Goal: Task Accomplishment & Management: Manage account settings

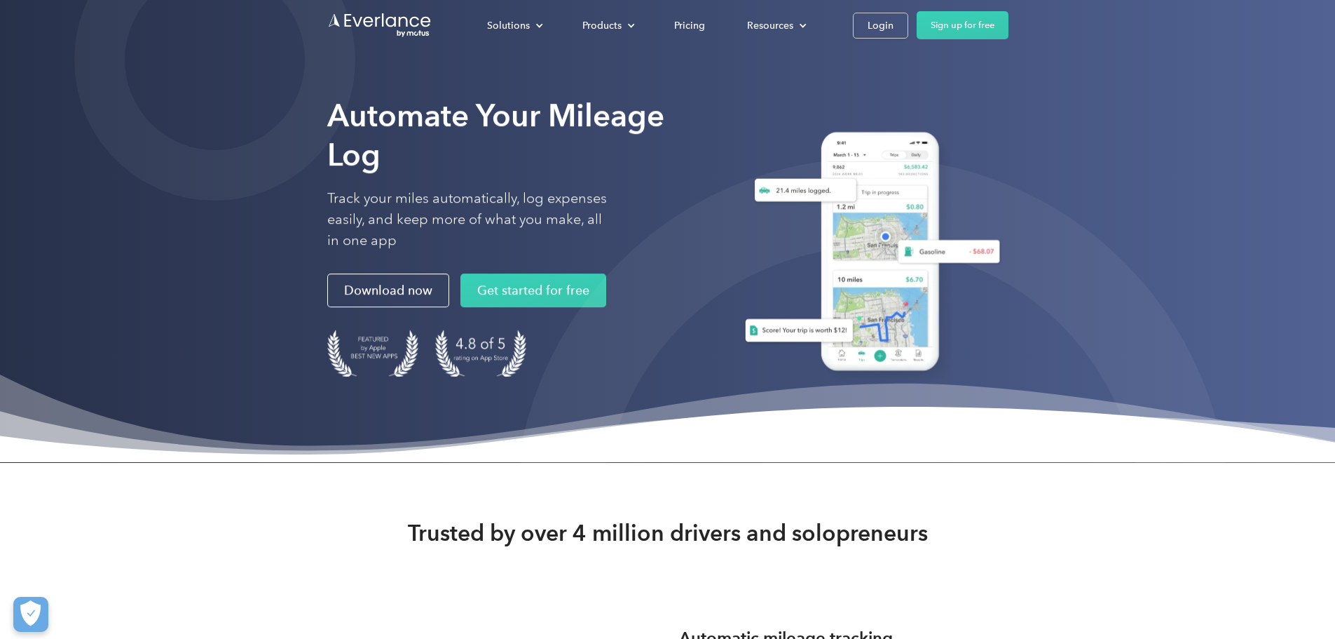
click at [894, 25] on div "Login" at bounding box center [881, 26] width 26 height 18
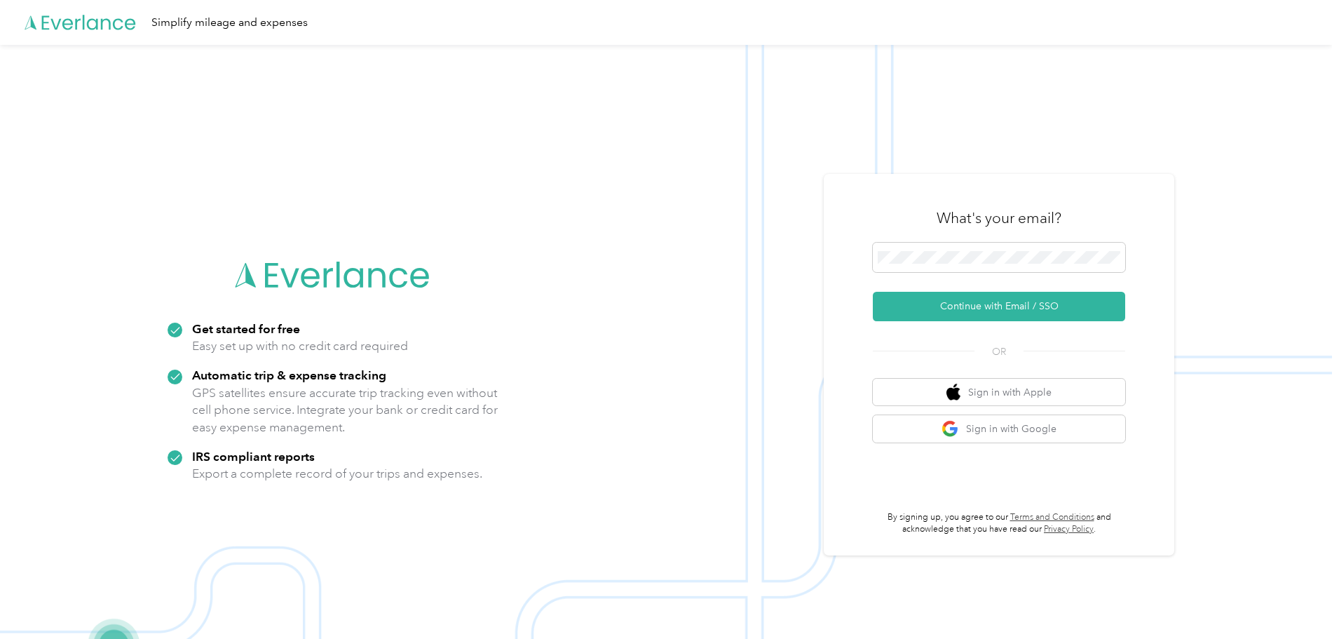
click at [1012, 304] on button "Continue with Email / SSO" at bounding box center [999, 306] width 252 height 29
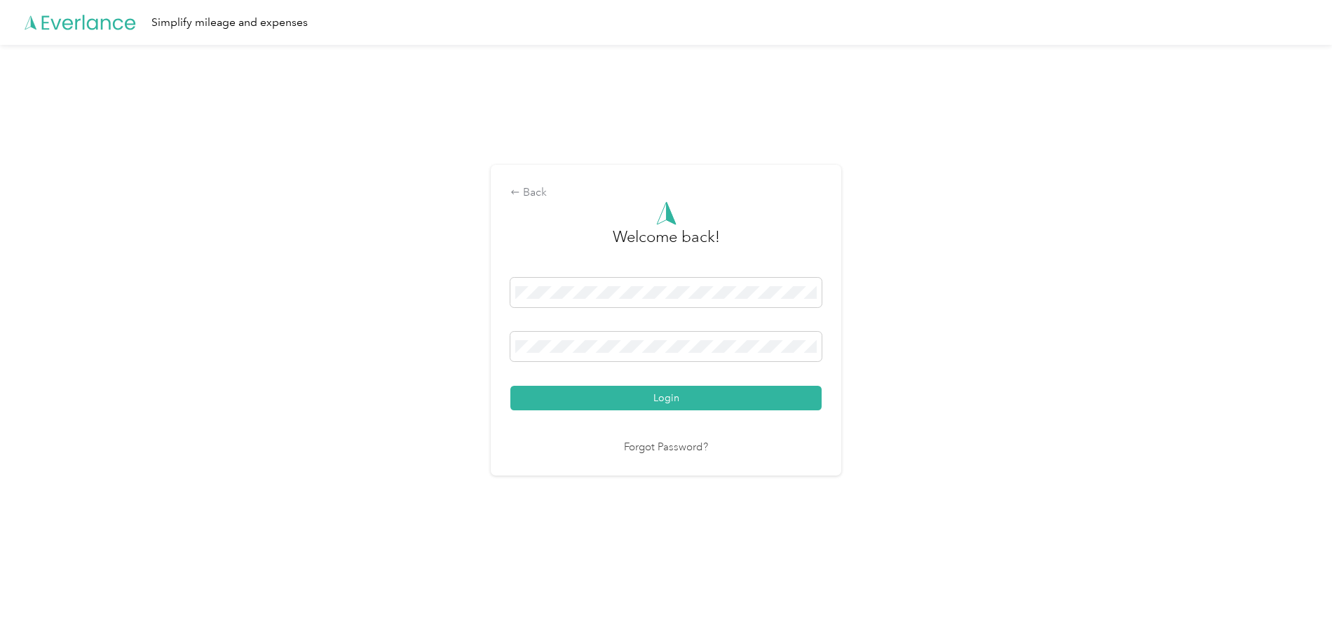
click at [599, 399] on button "Login" at bounding box center [665, 398] width 311 height 25
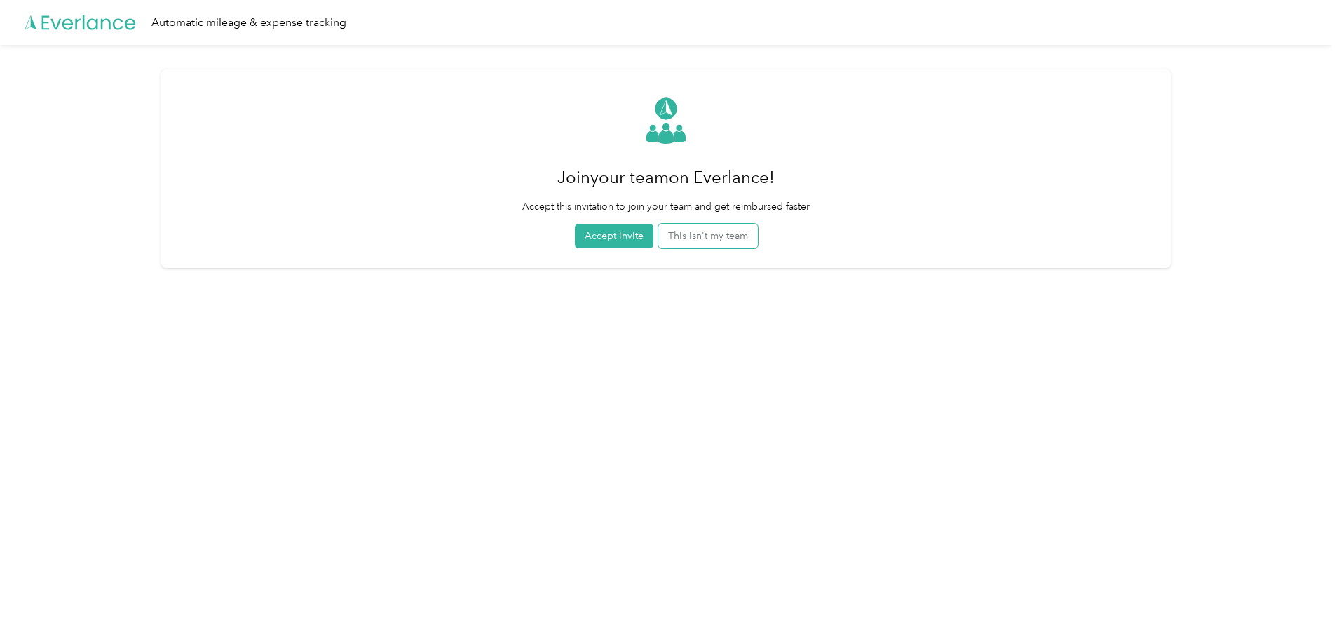
click at [691, 226] on button "This isn't my team" at bounding box center [708, 236] width 100 height 25
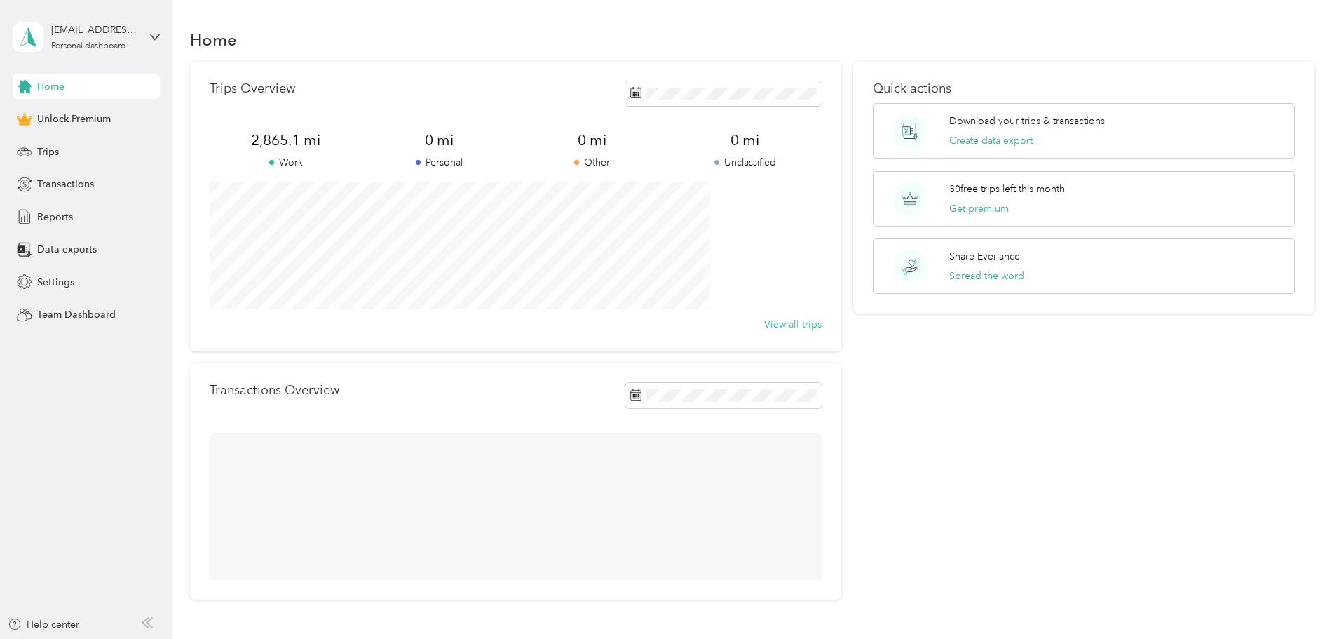
click at [35, 154] on div "Trips" at bounding box center [86, 151] width 147 height 25
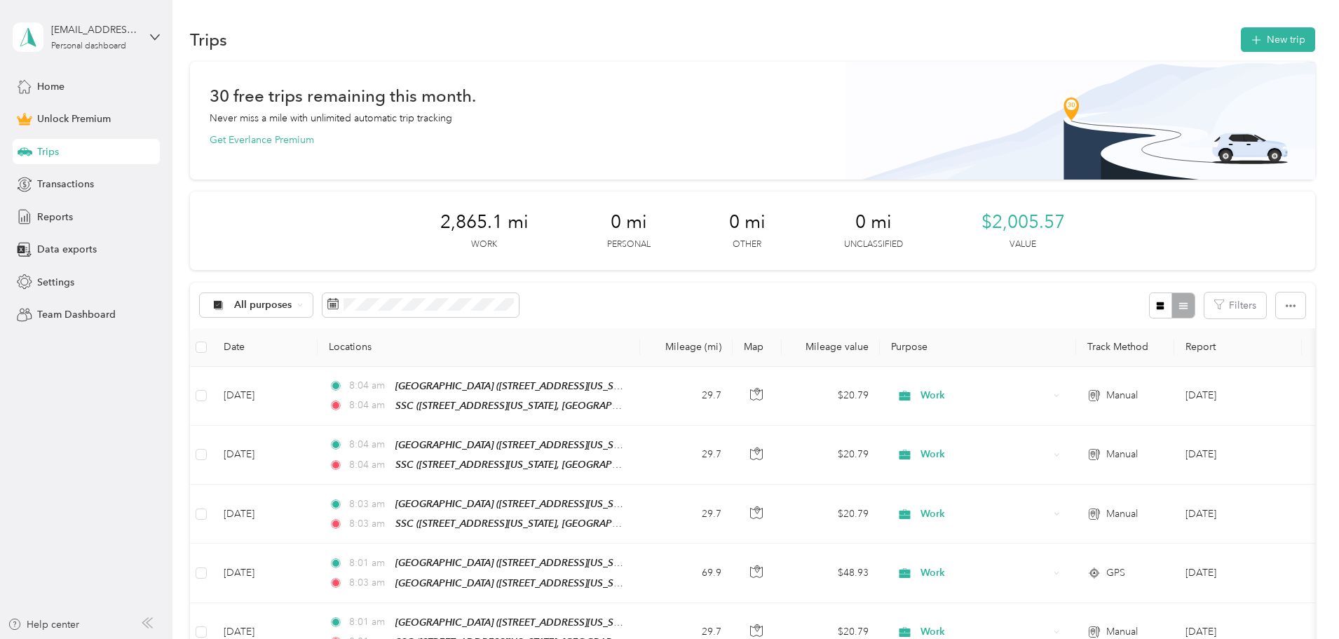
click at [1241, 36] on button "New trip" at bounding box center [1278, 39] width 74 height 25
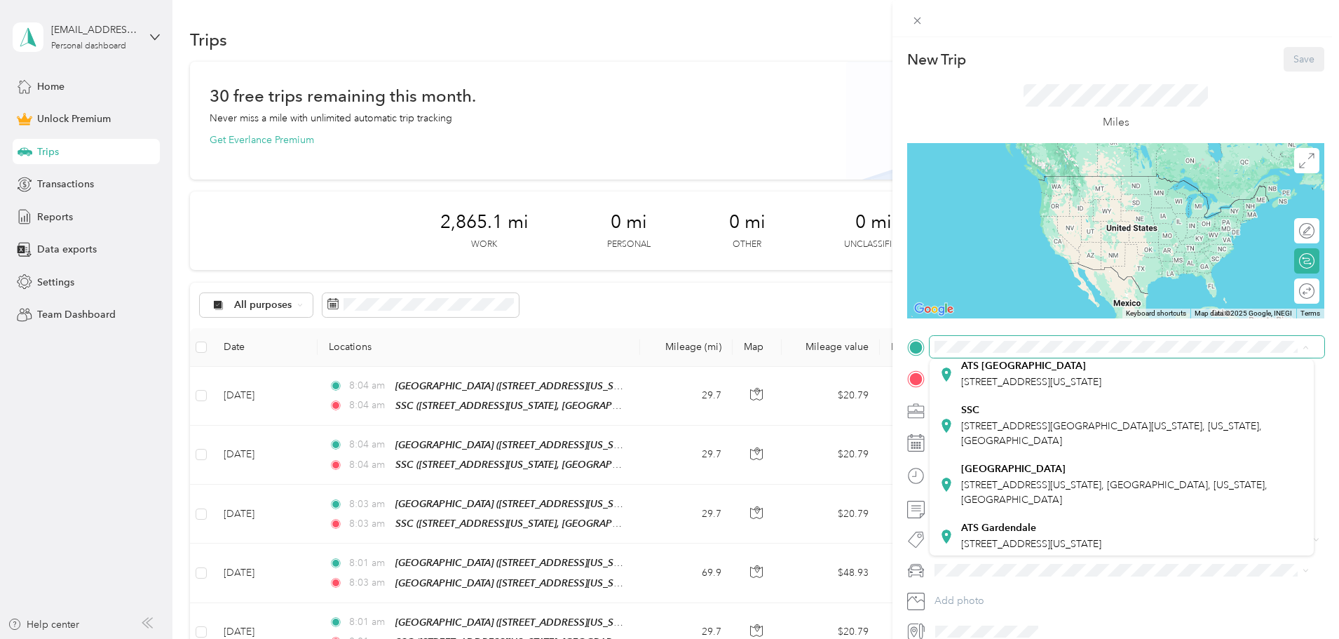
scroll to position [140, 0]
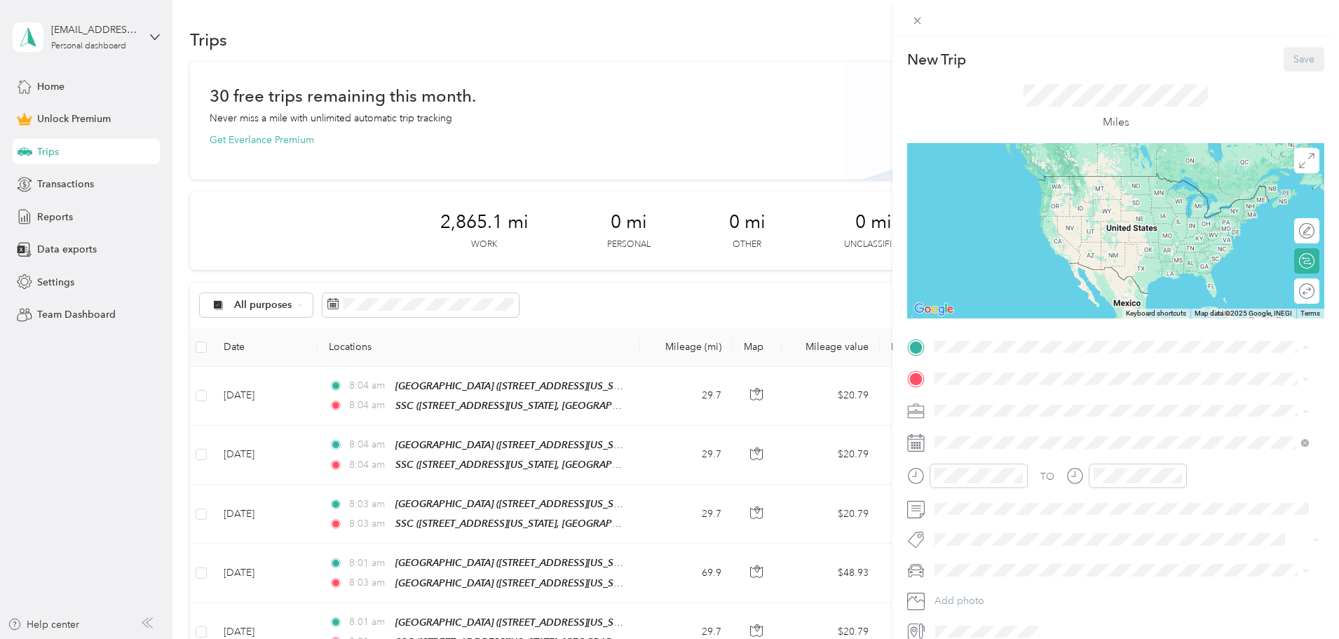
click at [1030, 497] on span "[STREET_ADDRESS][US_STATE], [GEOGRAPHIC_DATA], [US_STATE], [GEOGRAPHIC_DATA]" at bounding box center [1114, 491] width 306 height 27
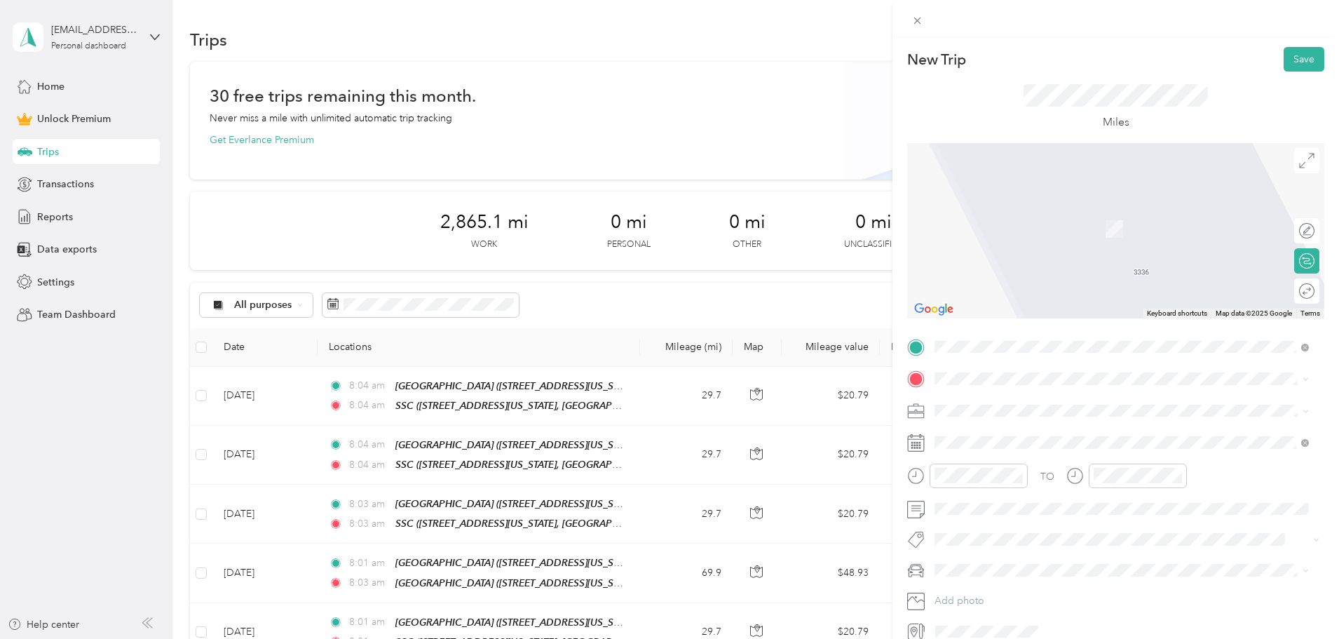
click at [1012, 465] on div "SSC [STREET_ADDRESS][GEOGRAPHIC_DATA][US_STATE], [US_STATE], [GEOGRAPHIC_DATA]" at bounding box center [1132, 454] width 343 height 44
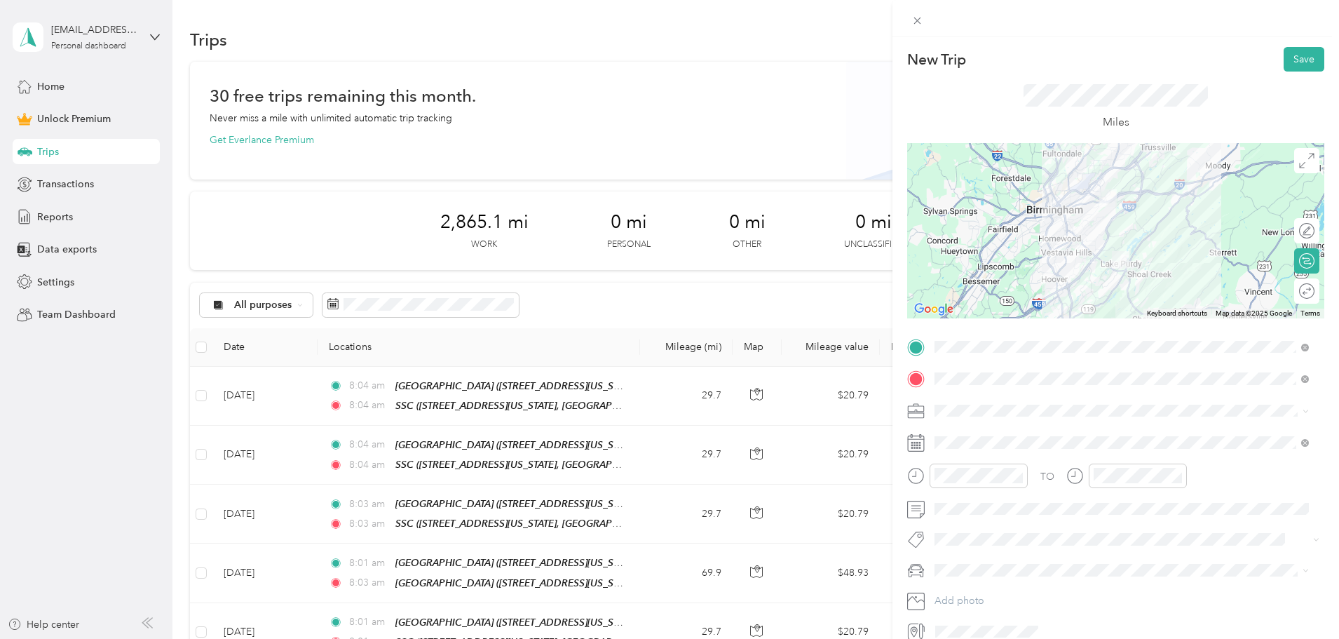
click at [960, 438] on div "Work" at bounding box center [1121, 432] width 365 height 15
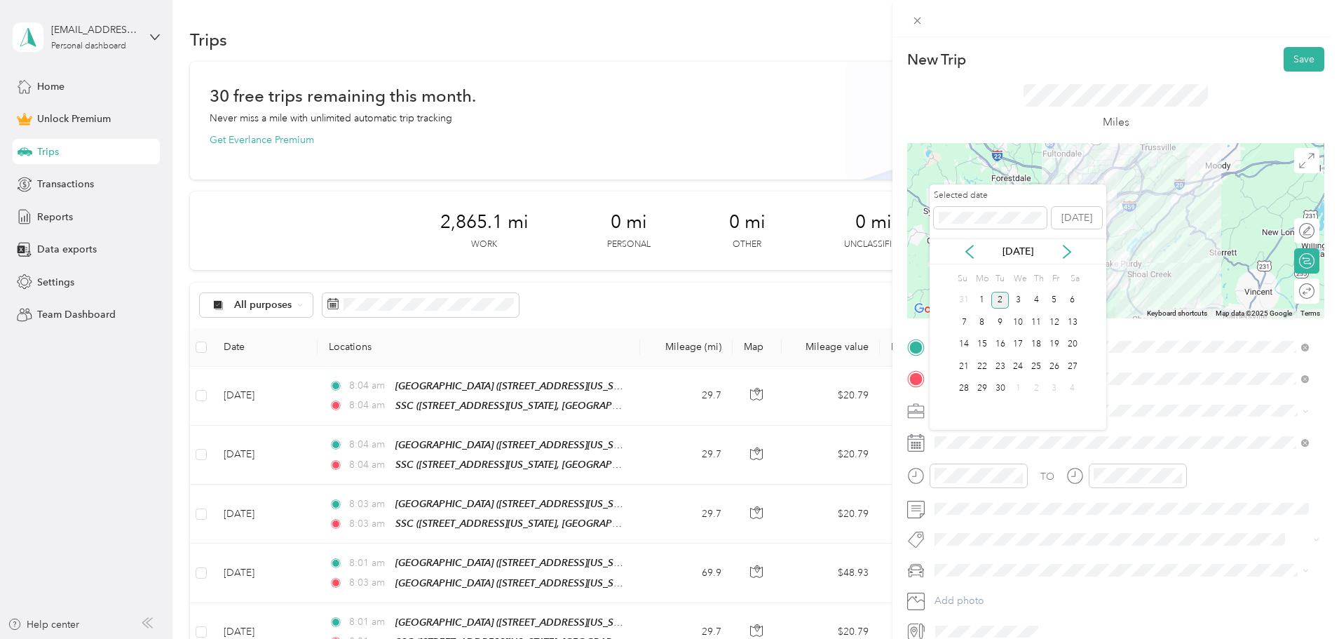
click at [969, 251] on icon at bounding box center [969, 252] width 14 height 14
click at [998, 390] on div "26" at bounding box center [1000, 389] width 18 height 18
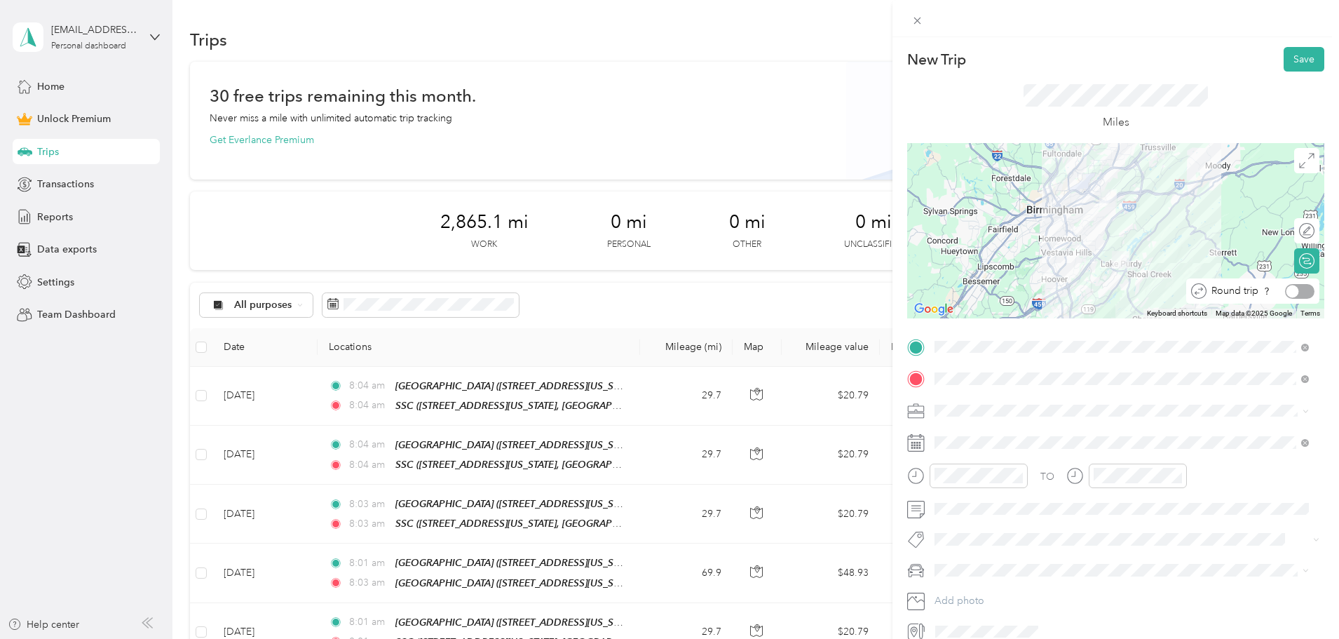
click at [1292, 292] on div at bounding box center [1299, 291] width 29 height 15
click at [1293, 59] on button "Save" at bounding box center [1304, 59] width 41 height 25
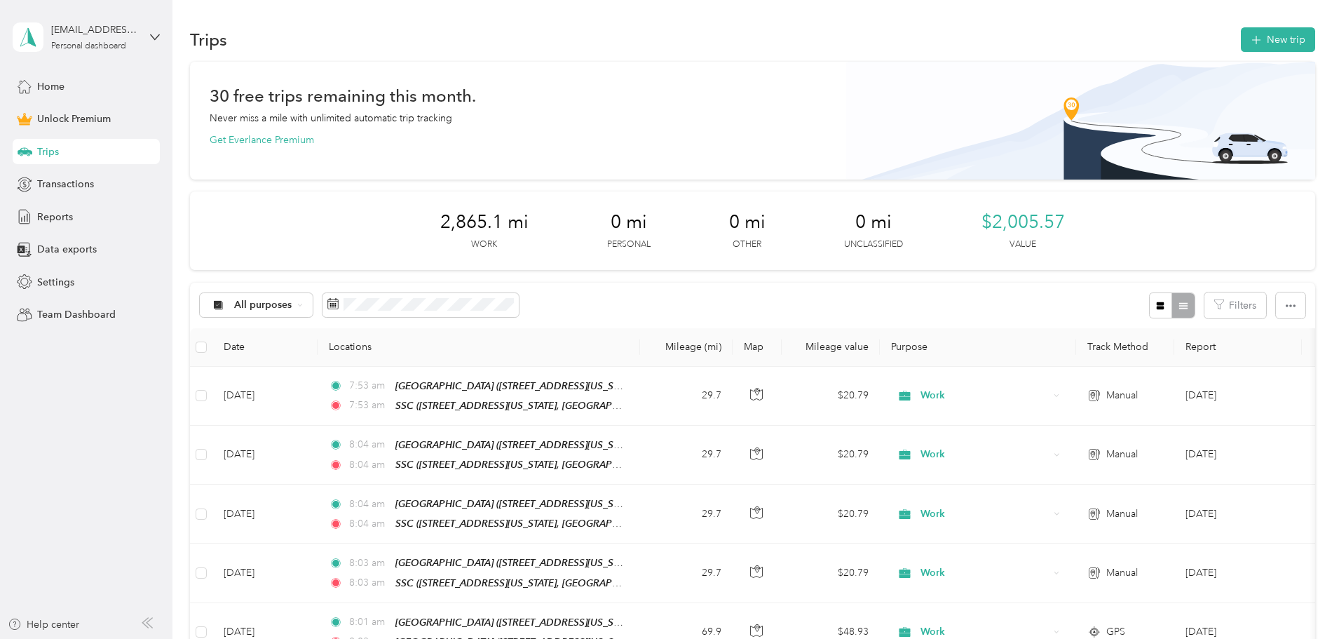
click at [1241, 34] on button "New trip" at bounding box center [1278, 39] width 74 height 25
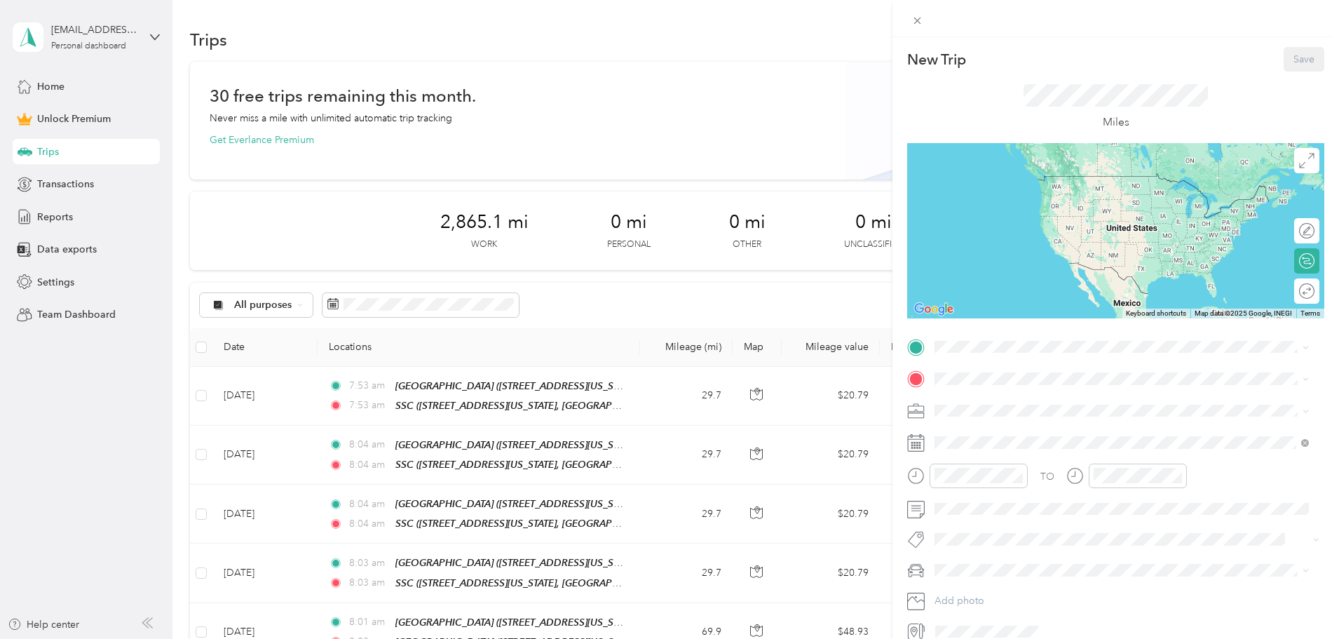
drag, startPoint x: 1019, startPoint y: 497, endPoint x: 991, endPoint y: 454, distance: 50.8
click at [1019, 498] on span "[STREET_ADDRESS][US_STATE], [GEOGRAPHIC_DATA], [US_STATE], [GEOGRAPHIC_DATA]" at bounding box center [1114, 491] width 306 height 27
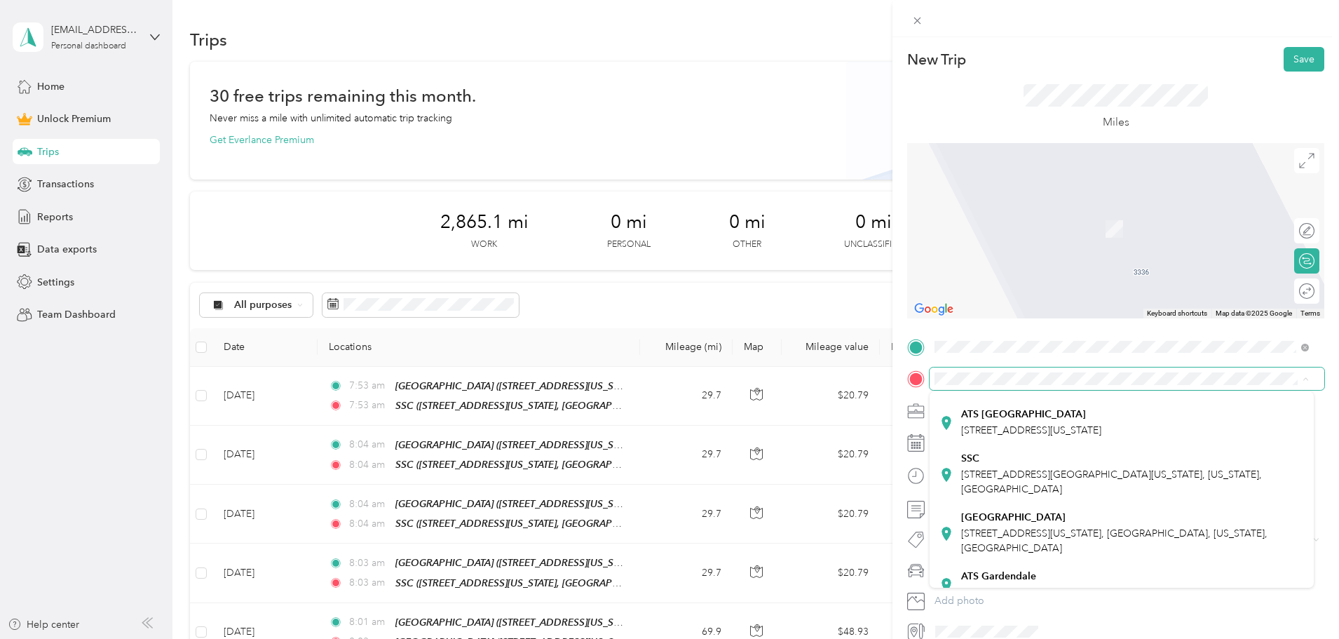
scroll to position [210, 0]
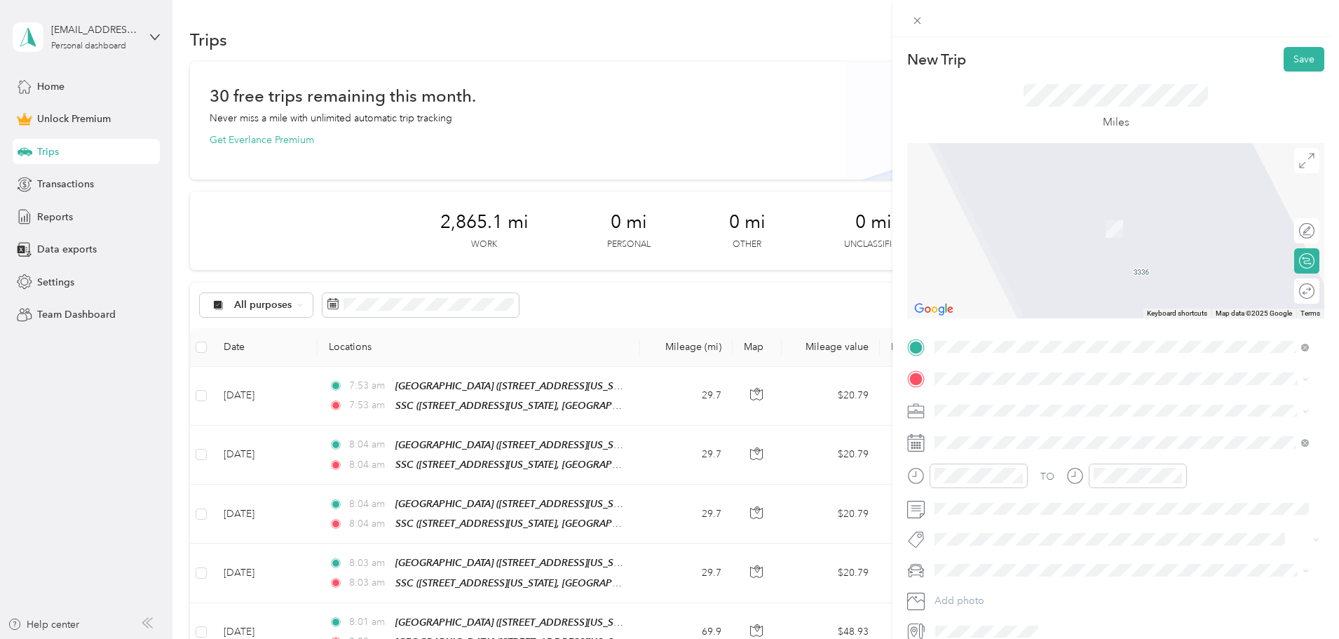
click at [989, 407] on div "SSC [STREET_ADDRESS][GEOGRAPHIC_DATA][US_STATE], [US_STATE], [GEOGRAPHIC_DATA]" at bounding box center [1132, 387] width 343 height 44
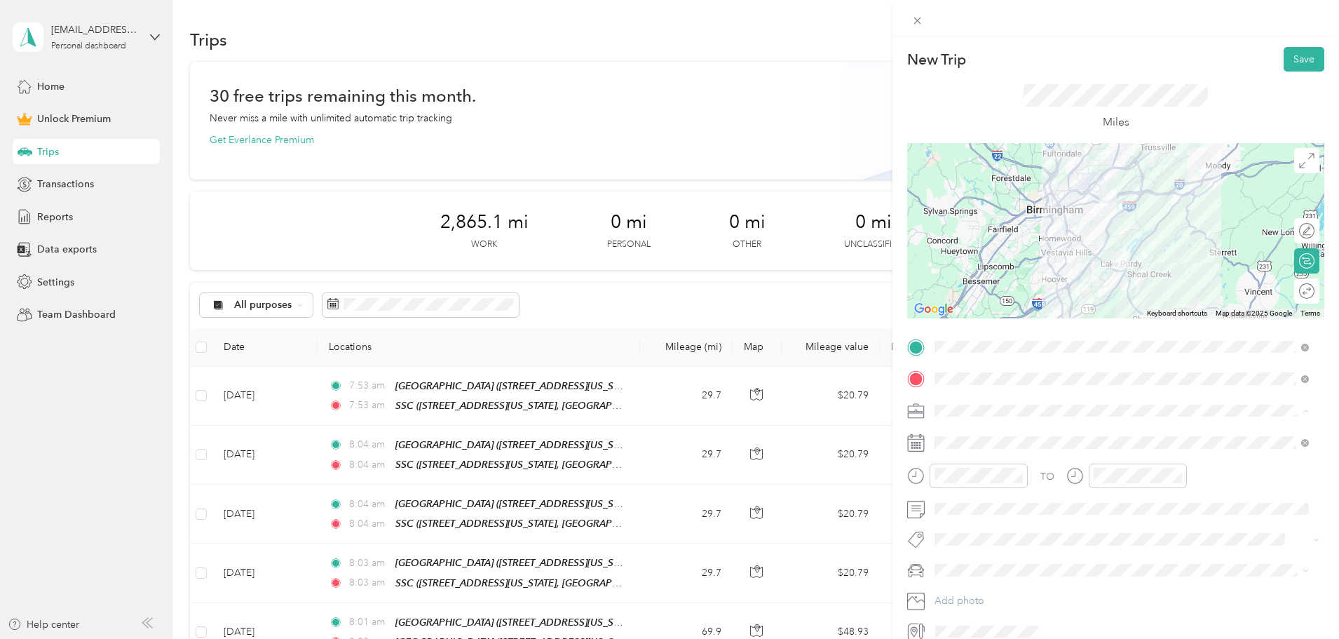
click at [969, 435] on div "Work" at bounding box center [1121, 435] width 365 height 15
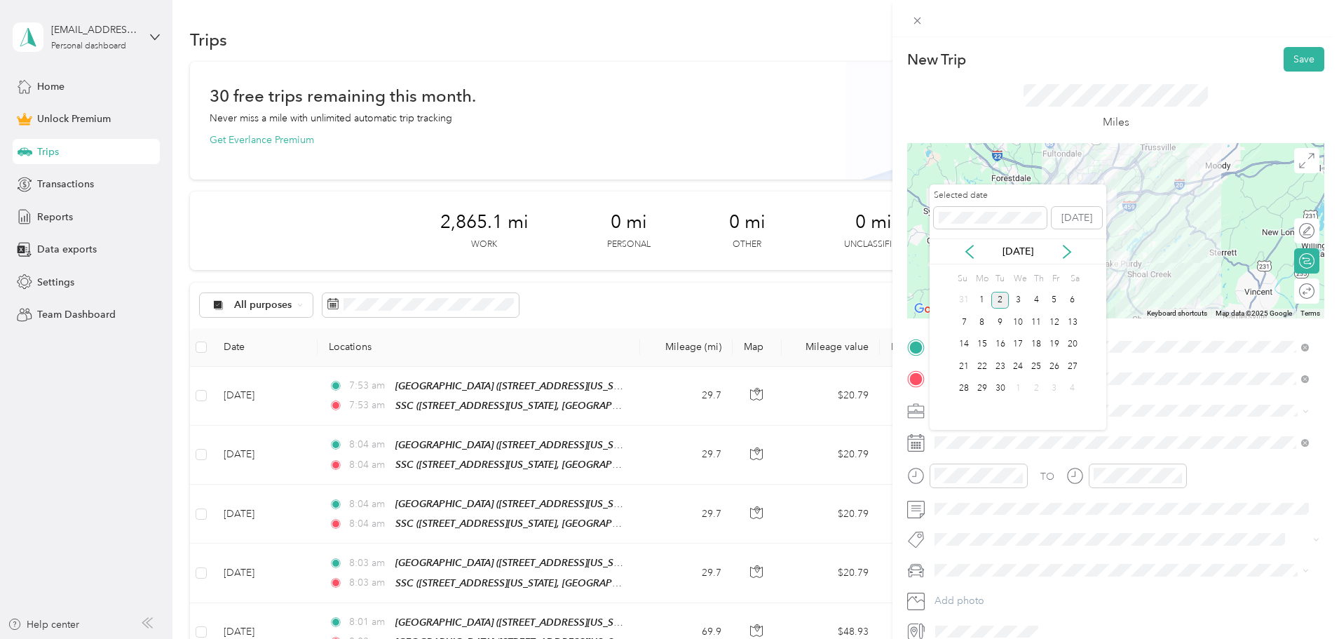
click at [971, 243] on div "[DATE]" at bounding box center [1018, 251] width 177 height 26
click at [969, 253] on icon at bounding box center [969, 251] width 7 height 13
click at [1003, 391] on div "26" at bounding box center [1000, 389] width 18 height 18
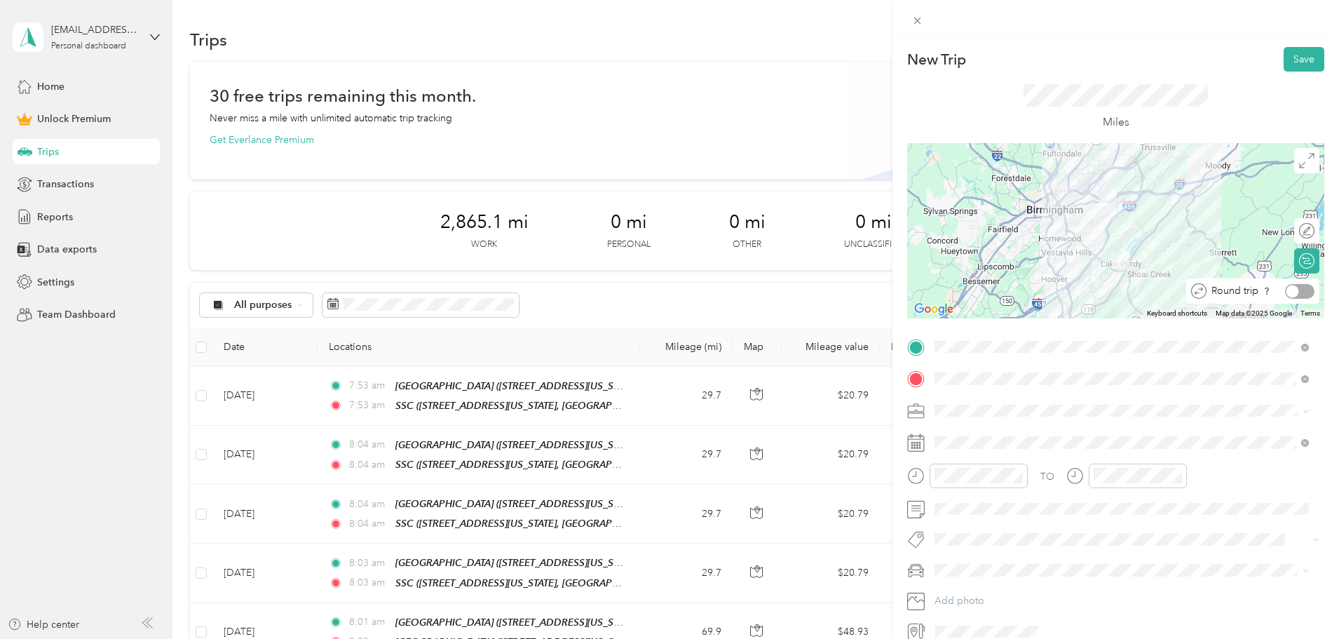
click at [1289, 289] on div at bounding box center [1299, 291] width 29 height 15
click at [1288, 60] on button "Save" at bounding box center [1304, 59] width 41 height 25
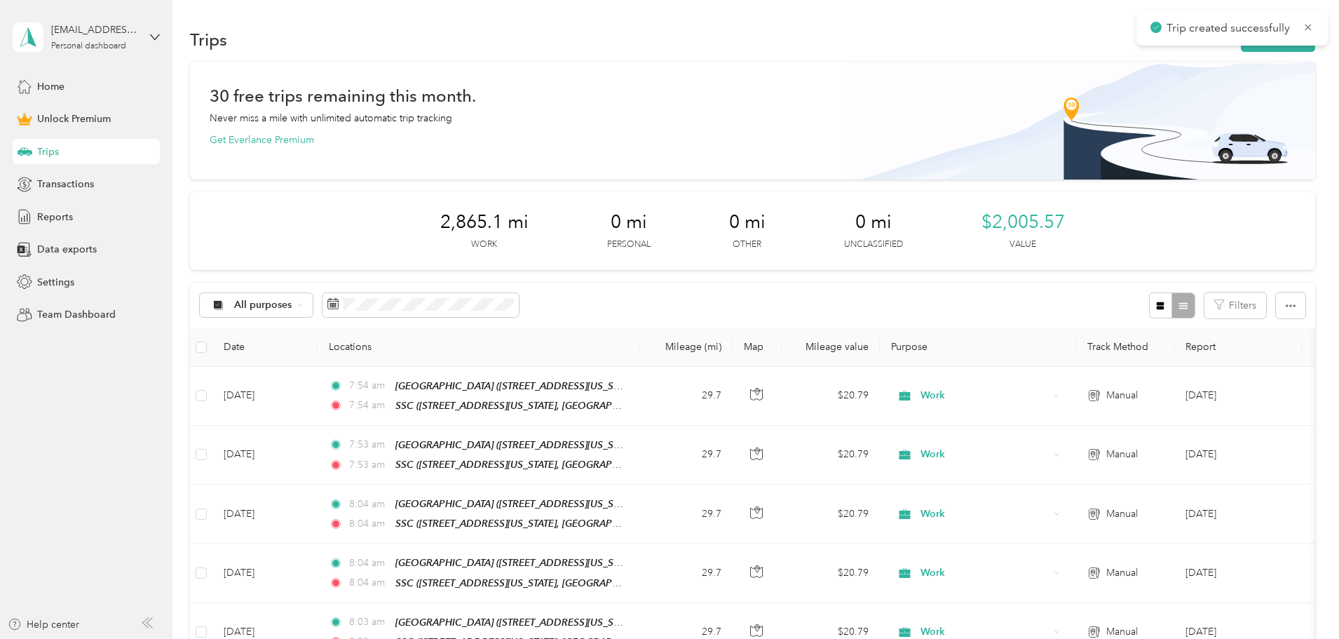
click at [1241, 50] on button "New trip" at bounding box center [1278, 39] width 74 height 25
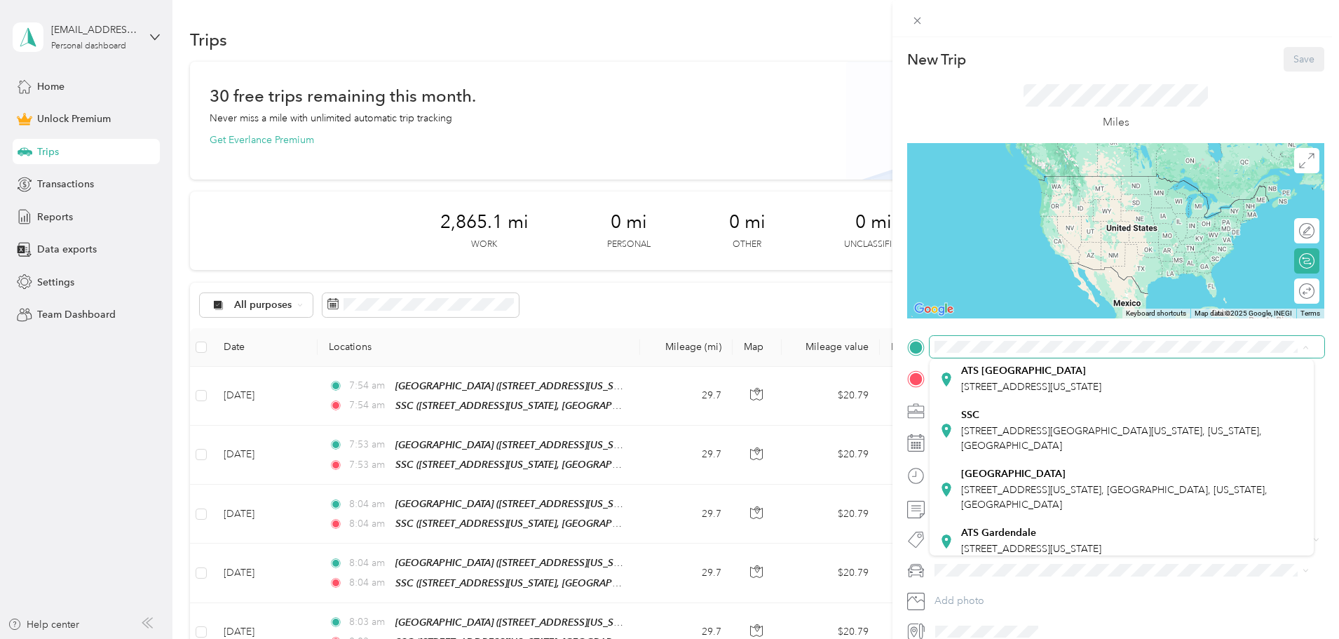
scroll to position [140, 0]
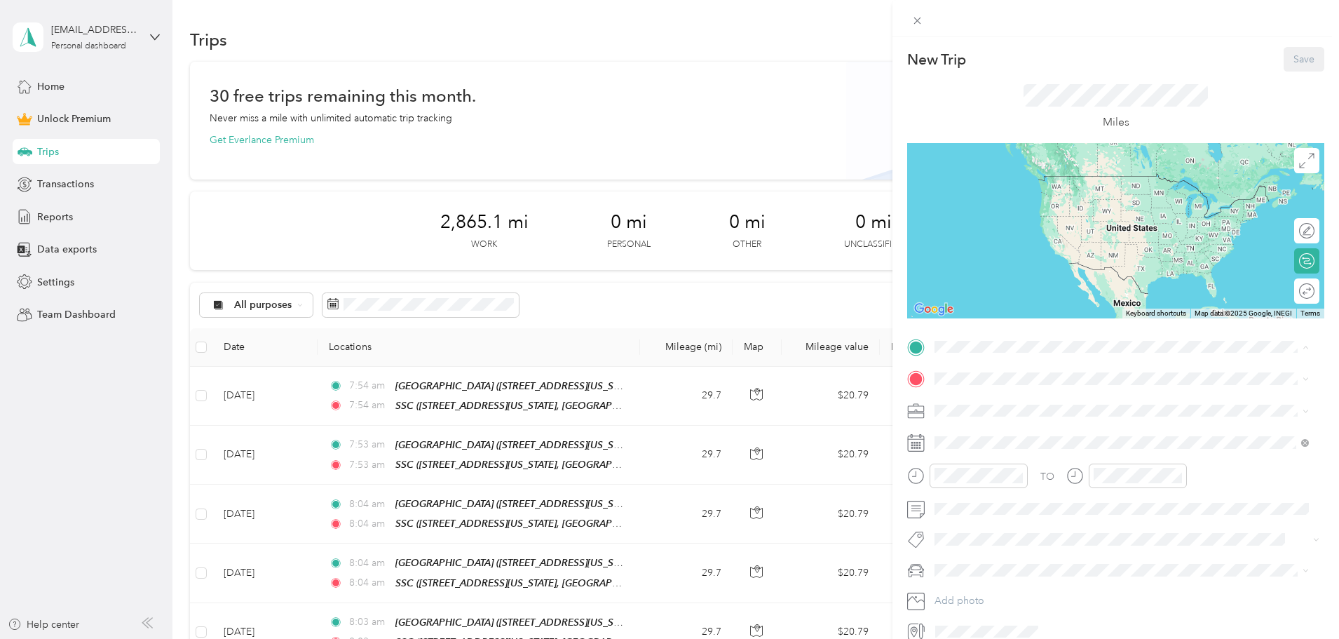
click at [1010, 475] on strong "[GEOGRAPHIC_DATA]" at bounding box center [1013, 468] width 104 height 13
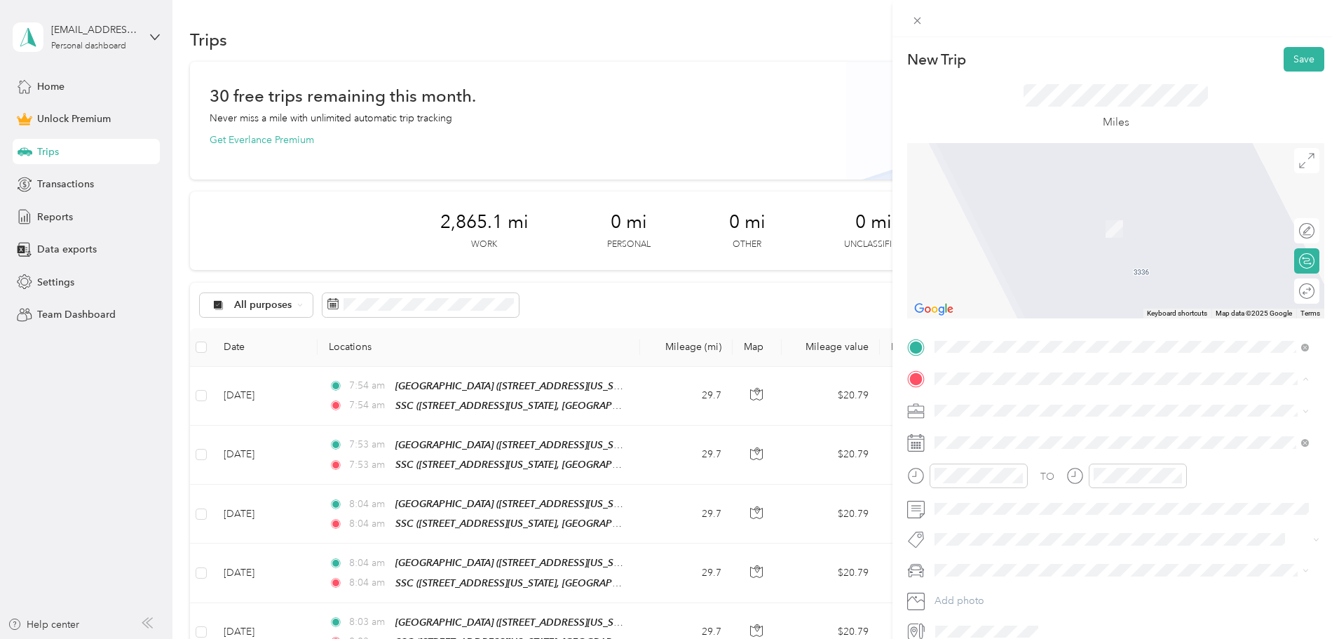
click at [998, 471] on span "[STREET_ADDRESS][GEOGRAPHIC_DATA][US_STATE], [US_STATE], [GEOGRAPHIC_DATA]" at bounding box center [1111, 464] width 301 height 27
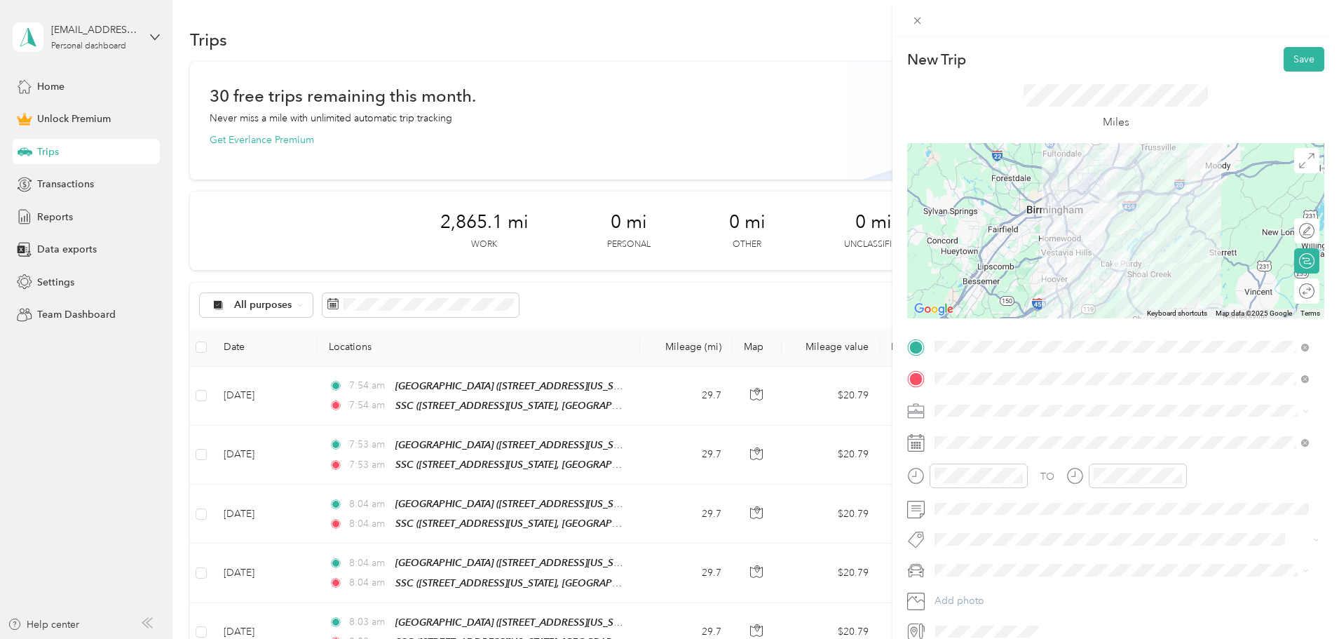
click at [972, 436] on div "Work" at bounding box center [1121, 433] width 365 height 15
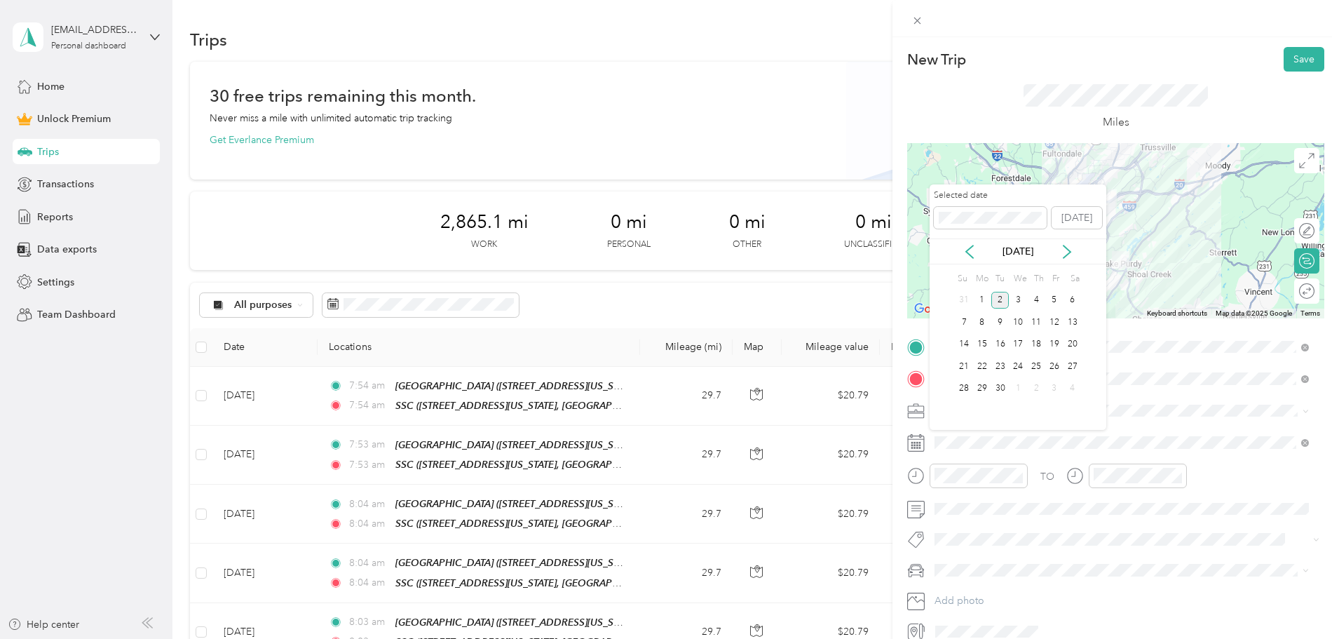
click at [973, 249] on icon at bounding box center [969, 252] width 14 height 14
click at [1037, 393] on div "28" at bounding box center [1036, 389] width 18 height 18
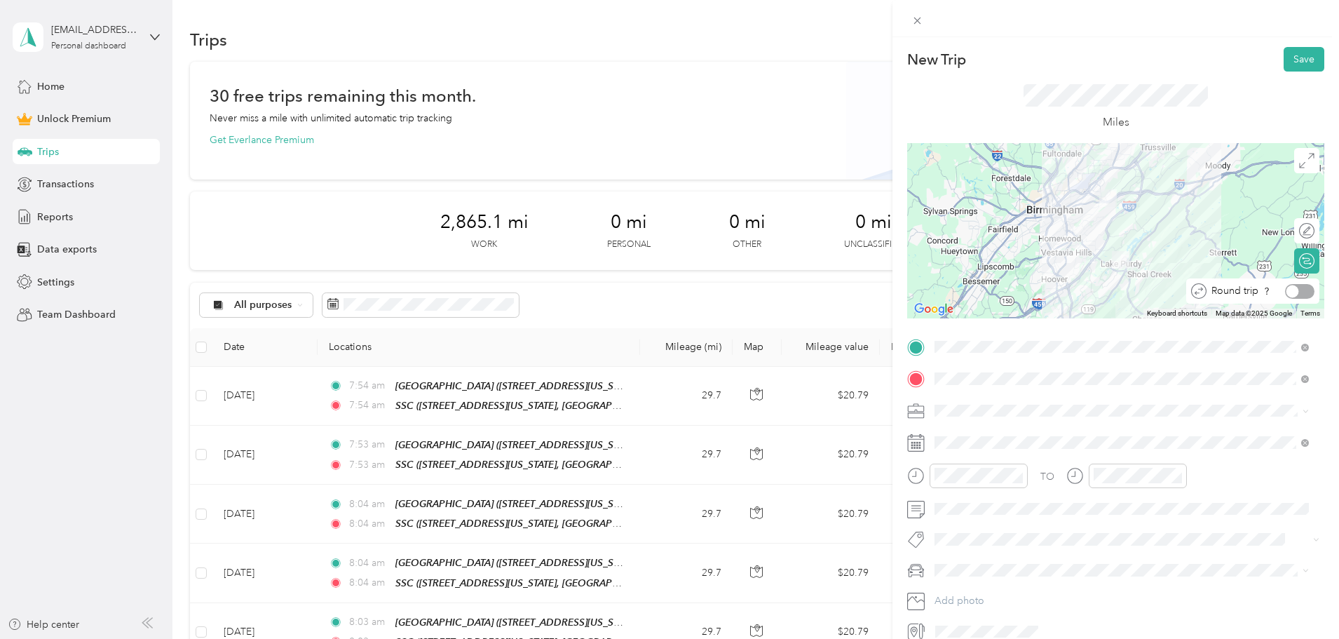
click at [1286, 294] on div at bounding box center [1292, 291] width 13 height 13
click at [1303, 62] on button "Save" at bounding box center [1304, 59] width 41 height 25
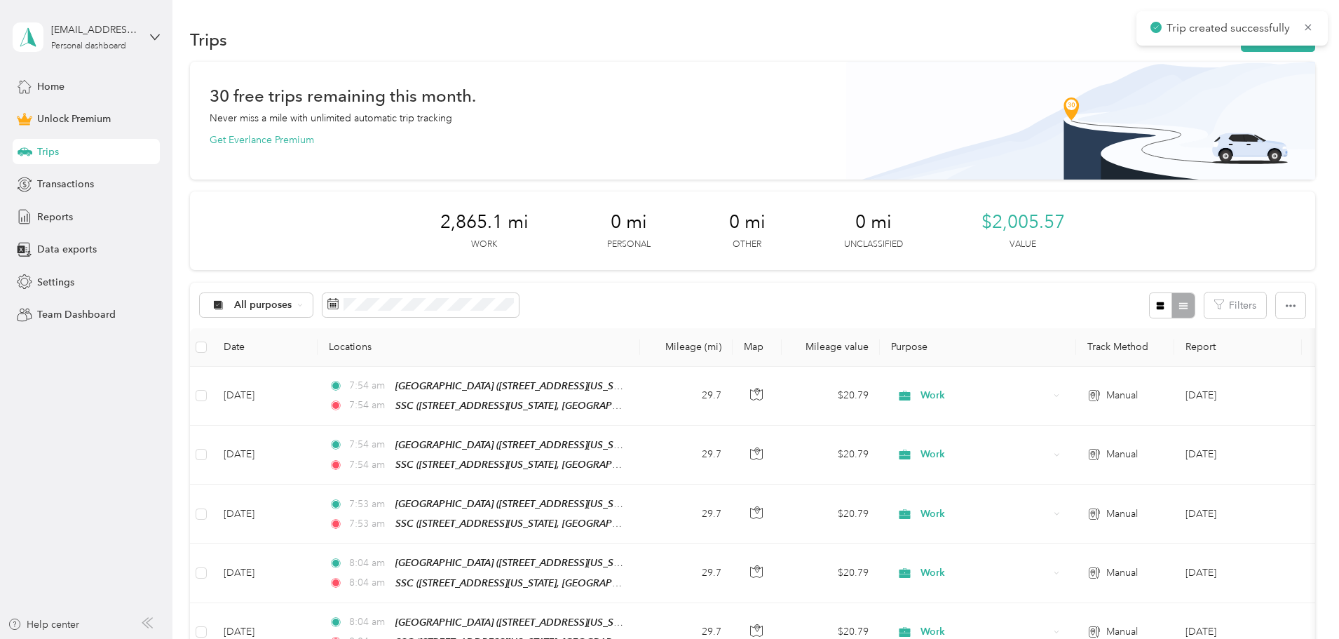
click at [1241, 49] on button "New trip" at bounding box center [1278, 39] width 74 height 25
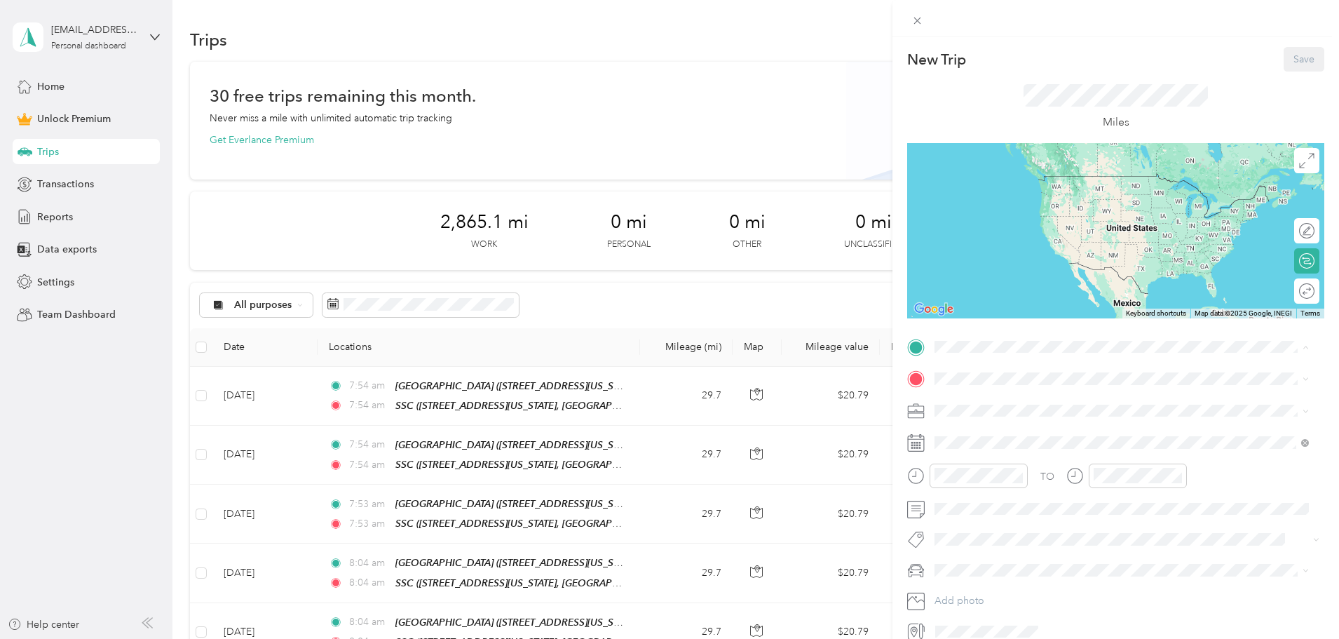
click at [1019, 475] on strong "[GEOGRAPHIC_DATA]" at bounding box center [1013, 468] width 104 height 13
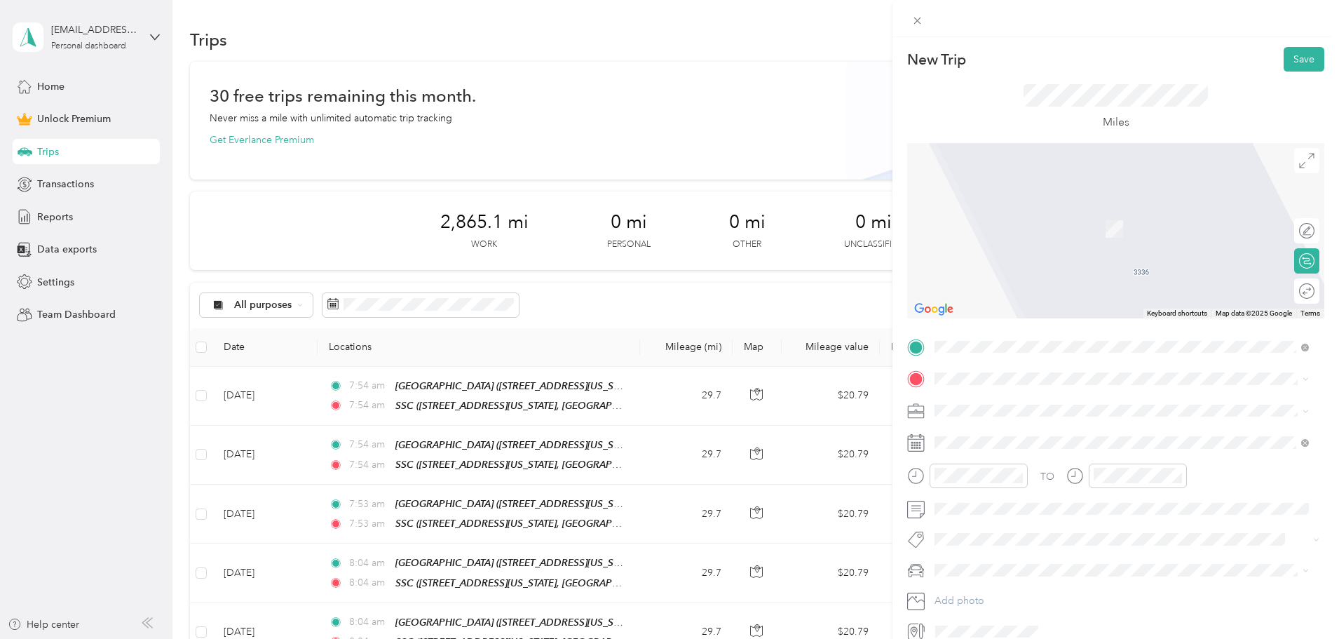
click at [994, 475] on span "[STREET_ADDRESS][GEOGRAPHIC_DATA][US_STATE], [US_STATE], [GEOGRAPHIC_DATA]" at bounding box center [1111, 461] width 301 height 27
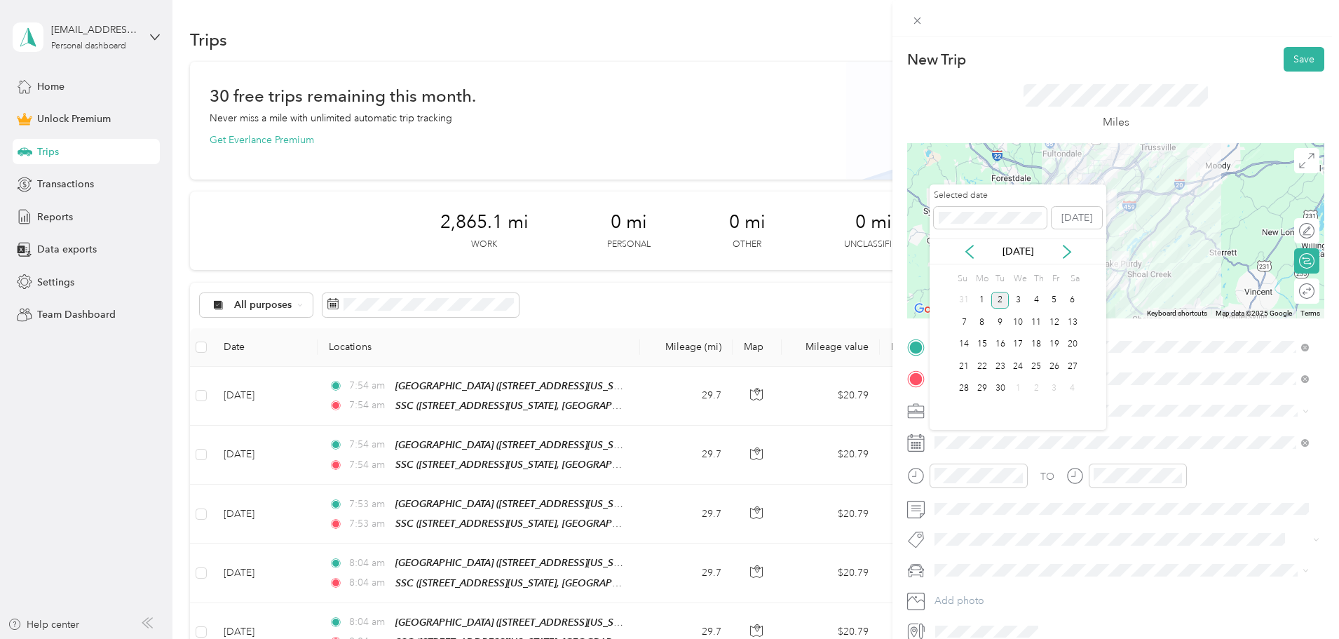
click at [1001, 299] on div "2" at bounding box center [1000, 301] width 18 height 18
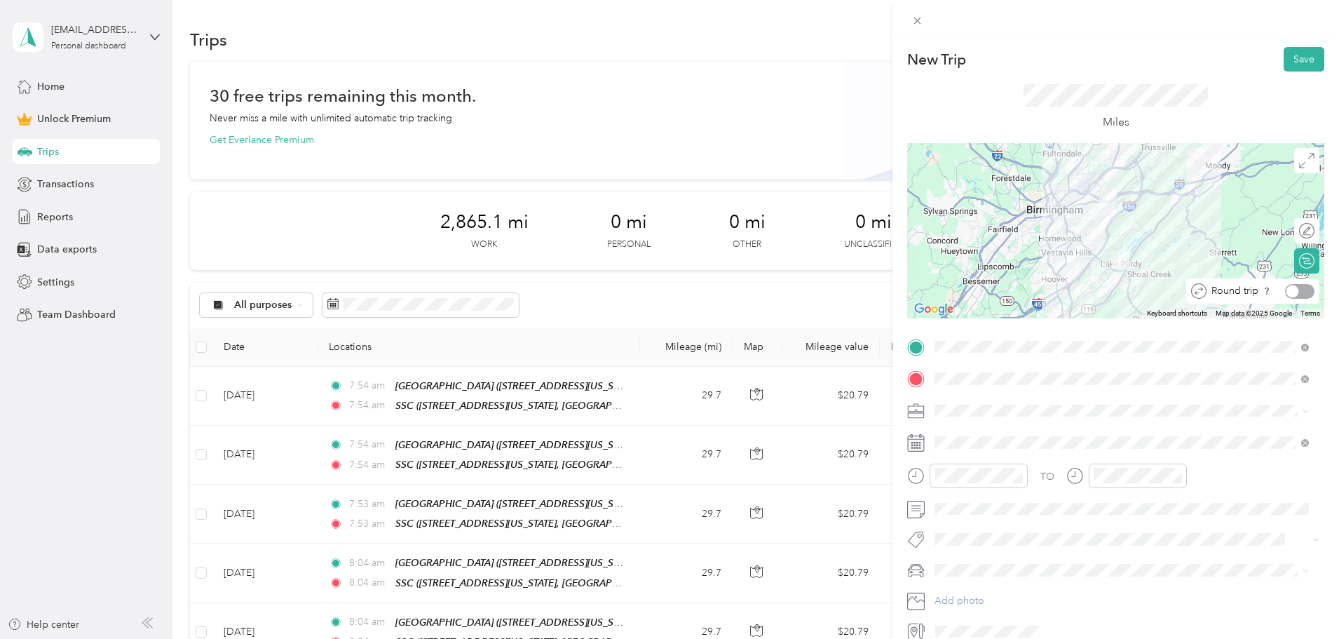
click at [1291, 291] on div at bounding box center [1299, 291] width 29 height 15
click at [975, 430] on div "Work" at bounding box center [1121, 433] width 365 height 15
click at [1286, 59] on button "Save" at bounding box center [1304, 59] width 41 height 25
